Goal: Task Accomplishment & Management: Use online tool/utility

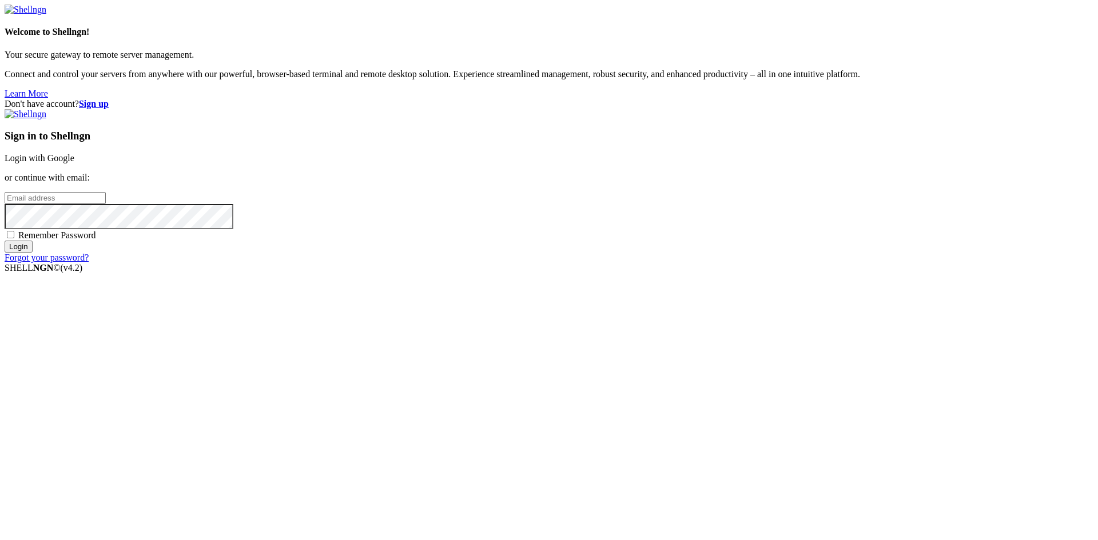
click at [74, 163] on link "Login with Google" at bounding box center [40, 158] width 70 height 10
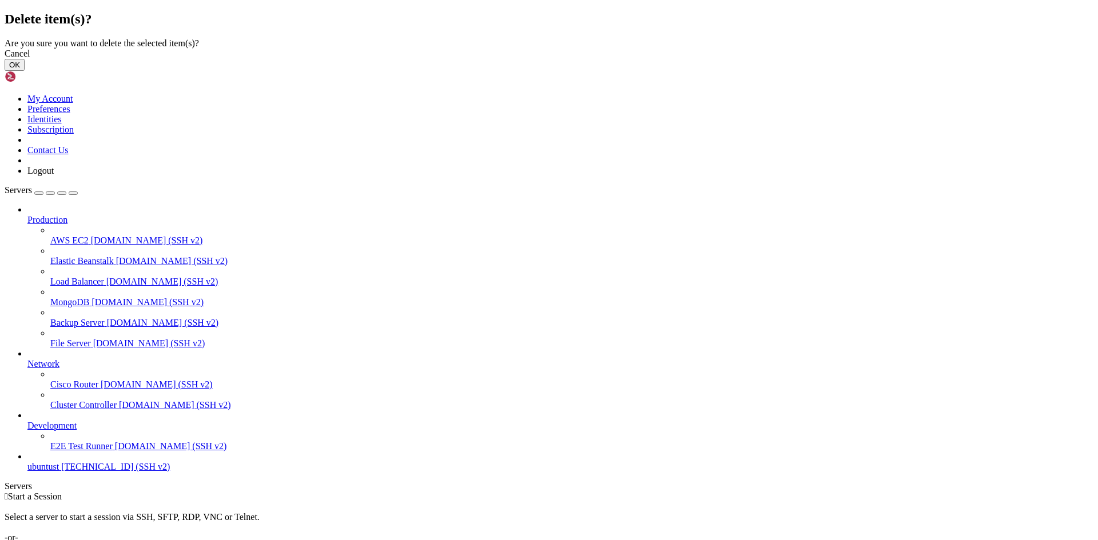
click at [25, 71] on button "OK" at bounding box center [15, 65] width 20 height 12
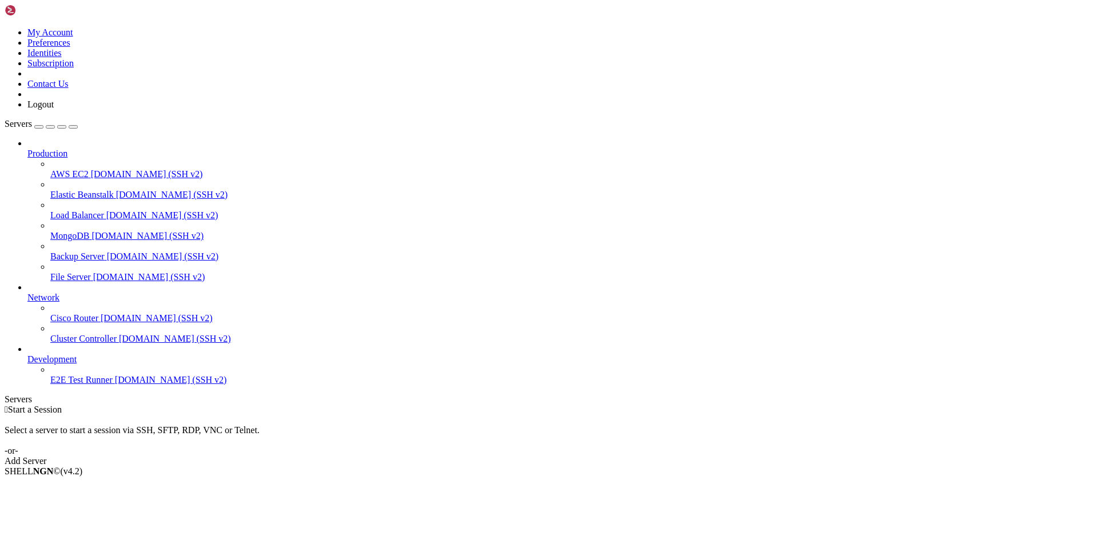
click at [629, 456] on link "Add Server" at bounding box center [549, 461] width 1089 height 10
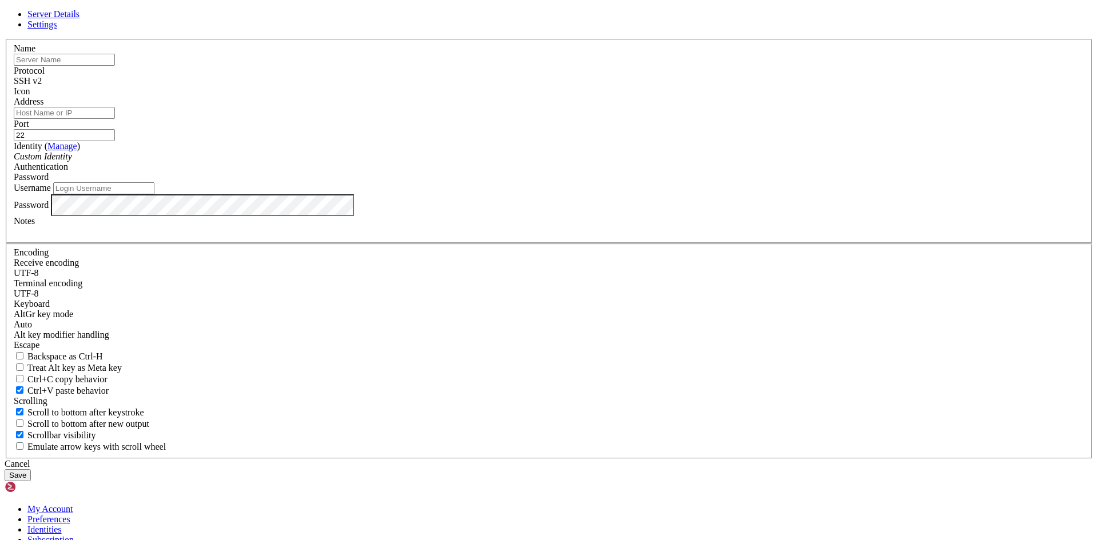
click at [115, 66] on input "text" at bounding box center [64, 60] width 101 height 12
type input "P"
type input "pythonWebApp"
click at [115, 119] on input "Address" at bounding box center [64, 113] width 101 height 12
paste input "[TECHNICAL_ID]"
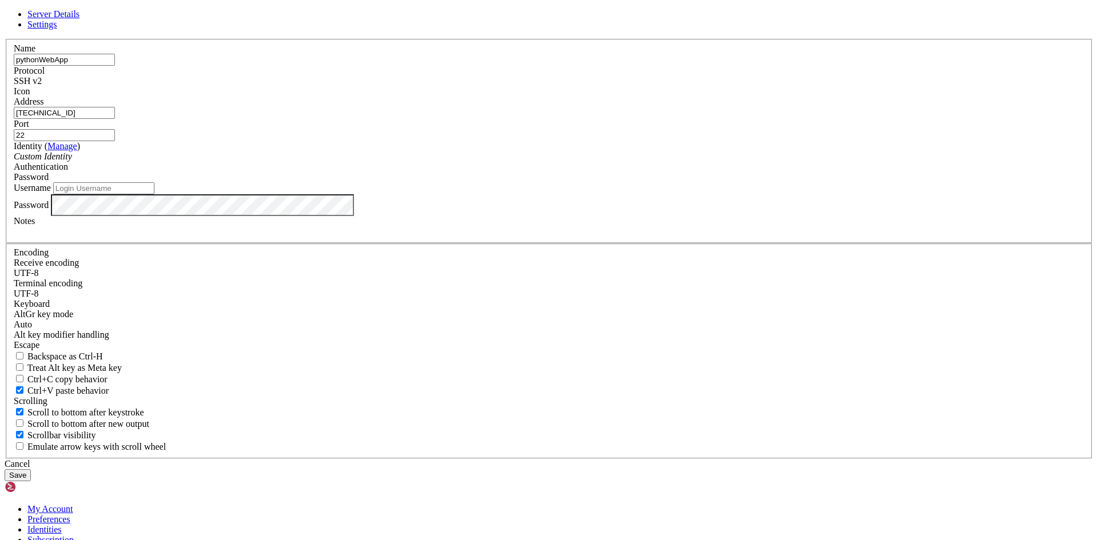
type input "[TECHNICAL_ID]"
click at [154, 194] on input "Username" at bounding box center [103, 188] width 101 height 12
type input "pythonStartup"
click at [31, 469] on button "Save" at bounding box center [18, 475] width 26 height 12
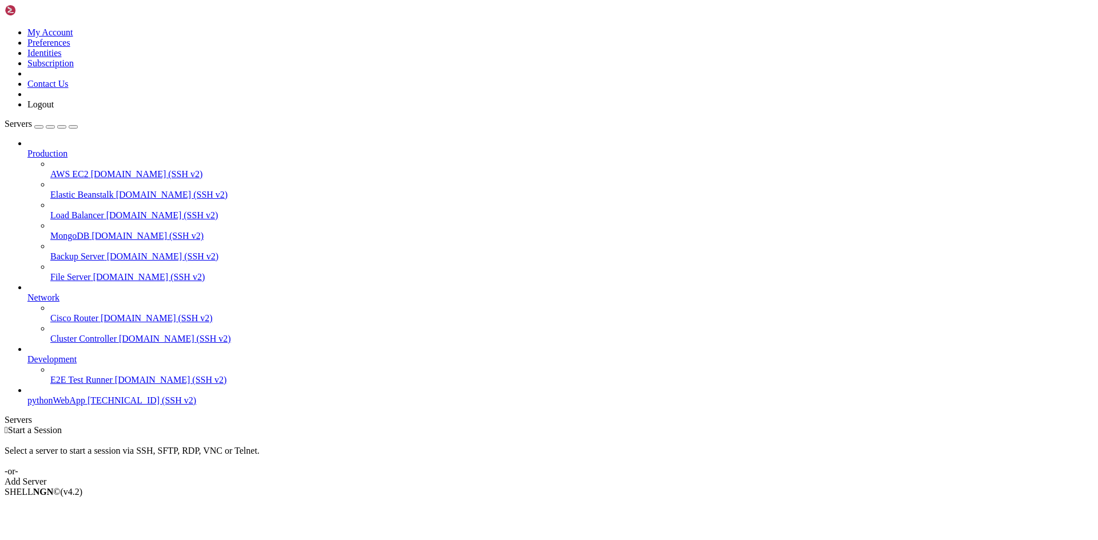
click at [29, 406] on link "pythonWebApp [TECHNICAL_ID] (SSH v2)" at bounding box center [560, 401] width 1066 height 10
click at [87, 405] on span "[TECHNICAL_ID] (SSH v2)" at bounding box center [141, 401] width 109 height 10
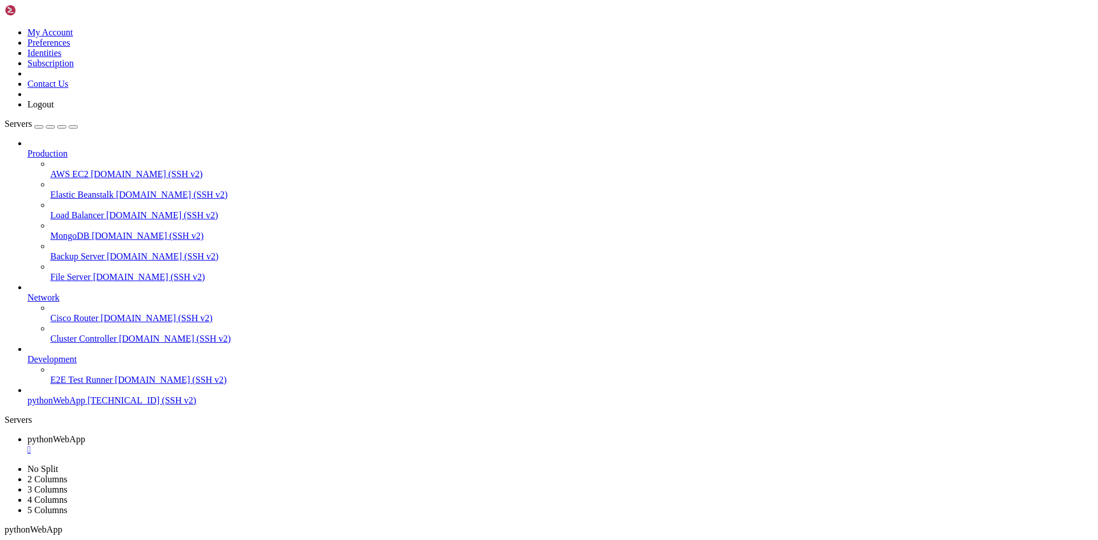
scroll to position [467, 0]
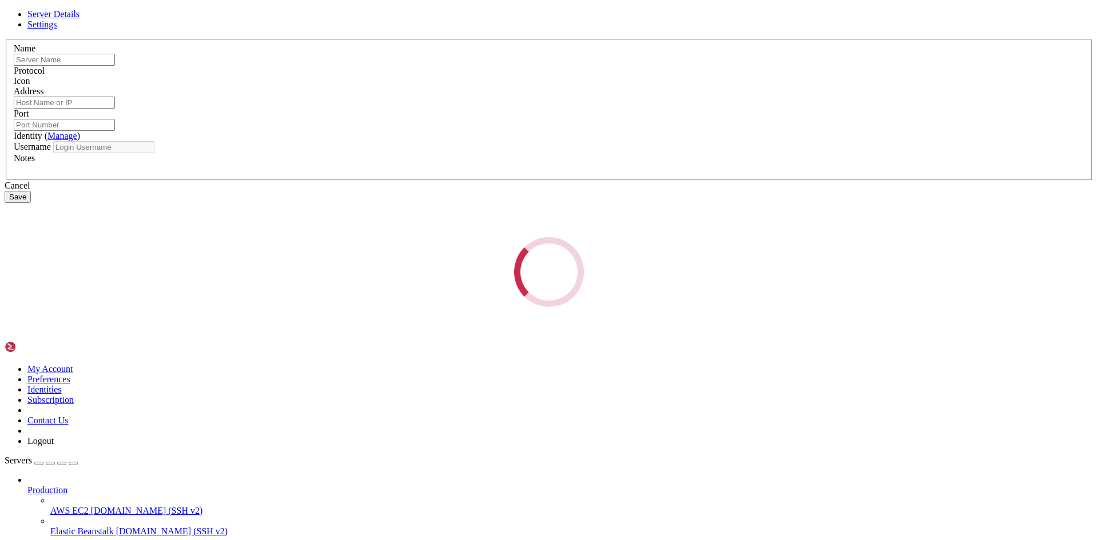
type input "pythonWebApp"
type input "[TECHNICAL_ID]"
type input "22"
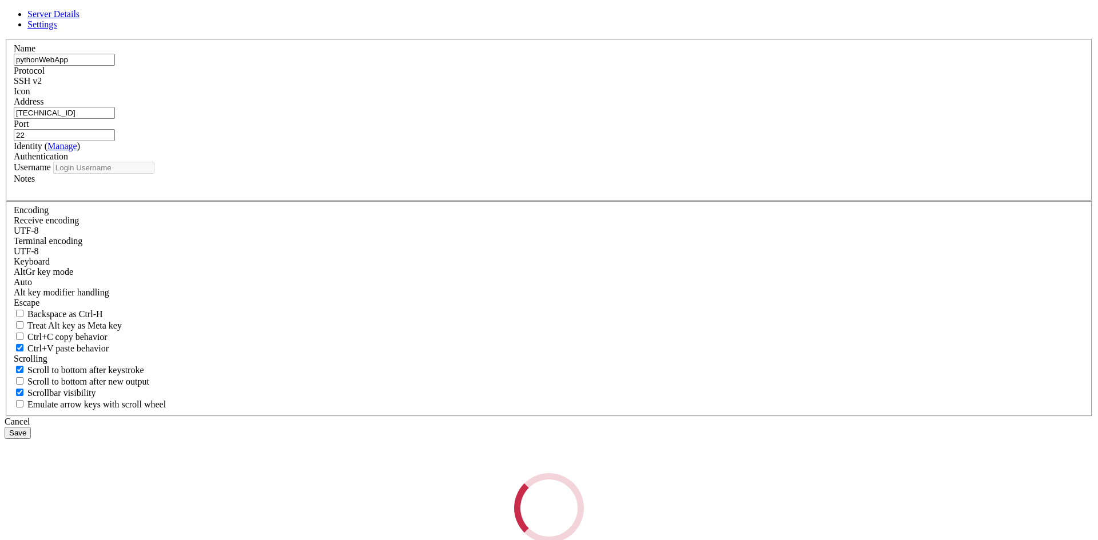
type input "pythonStartup"
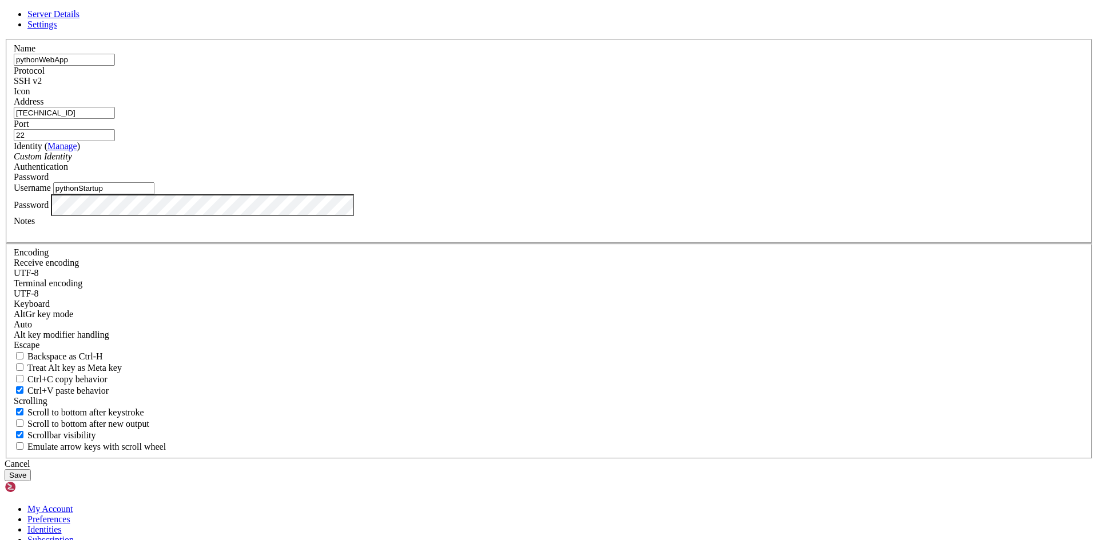
drag, startPoint x: 463, startPoint y: 209, endPoint x: 386, endPoint y: 209, distance: 76.0
click at [386, 209] on div "Name pythonWebApp Protocol SSH v2 Icon Address [TECHNICAL_ID] ( Manage )" at bounding box center [549, 249] width 1089 height 420
